Goal: Information Seeking & Learning: Learn about a topic

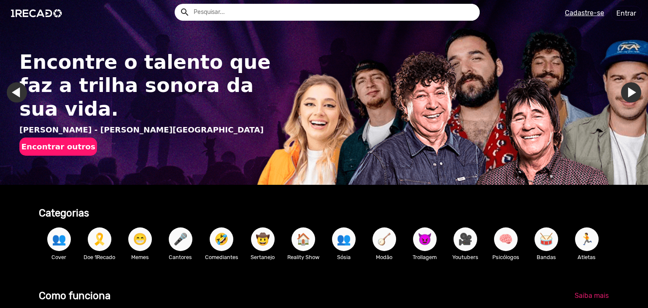
click at [308, 17] on input "text" at bounding box center [333, 12] width 292 height 17
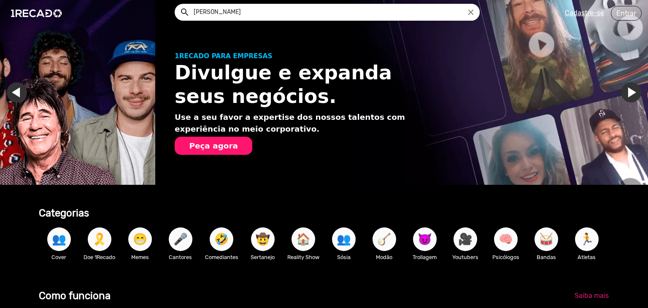
scroll to position [0, 641]
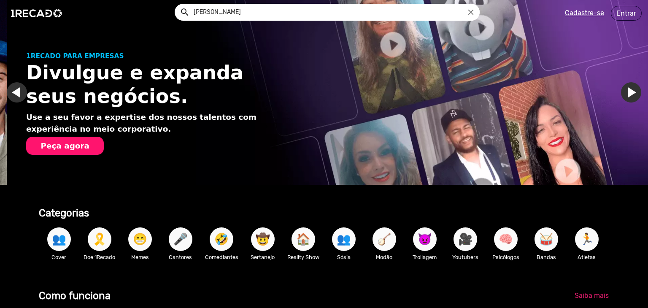
type input "noel"
click at [177, 4] on button "search" at bounding box center [184, 11] width 15 height 15
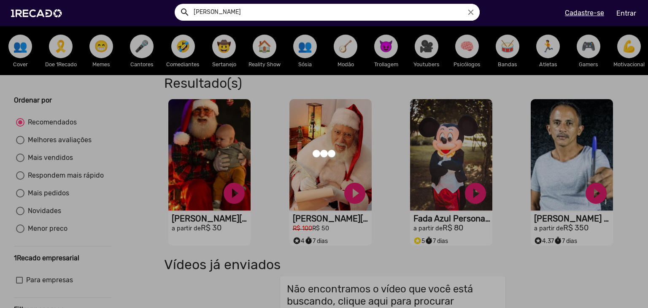
click at [208, 181] on div at bounding box center [324, 154] width 648 height 308
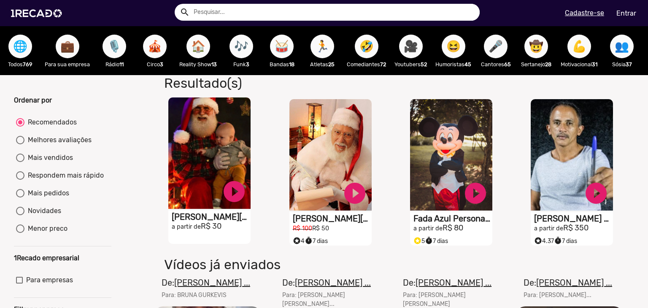
click at [199, 168] on video "S1RECADO vídeos dedicados para fãs e empresas" at bounding box center [209, 152] width 82 height 111
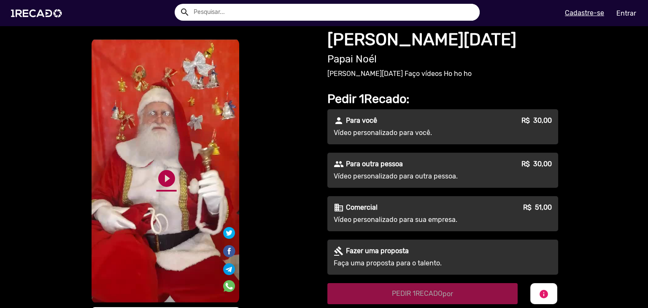
click at [162, 179] on link "play_circle_filled" at bounding box center [167, 178] width 20 height 20
